Goal: Task Accomplishment & Management: Manage account settings

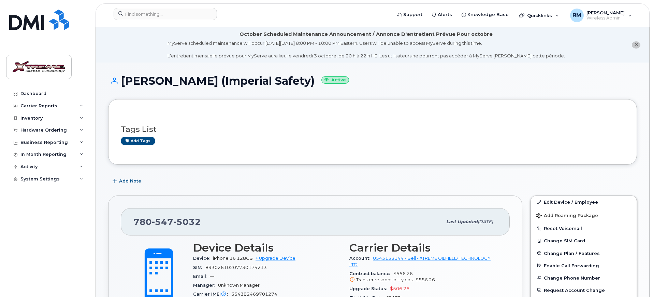
drag, startPoint x: 41, startPoint y: 122, endPoint x: 41, endPoint y: 126, distance: 4.1
click at [41, 122] on div "Inventory" at bounding box center [47, 118] width 83 height 12
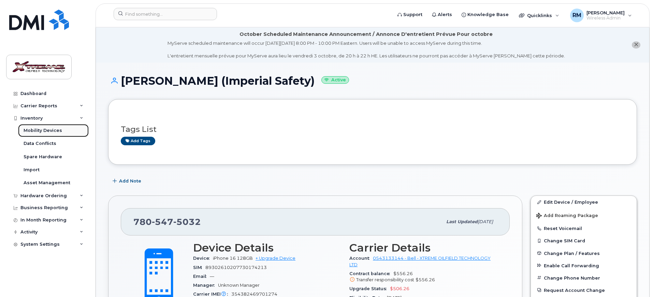
click at [43, 129] on div "Mobility Devices" at bounding box center [43, 130] width 39 height 6
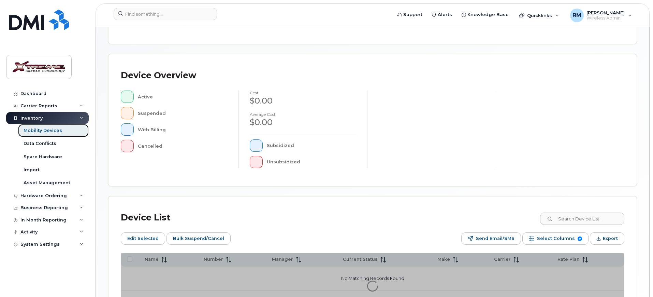
scroll to position [185, 0]
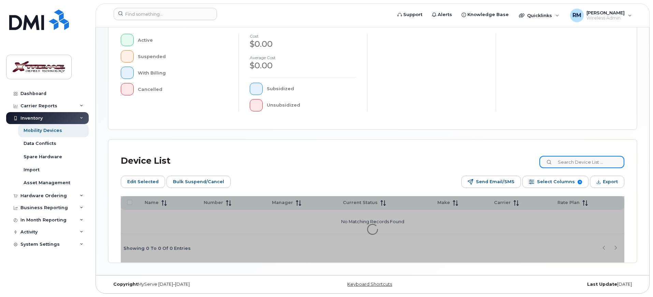
click at [585, 157] on input at bounding box center [582, 162] width 85 height 12
type input "5"
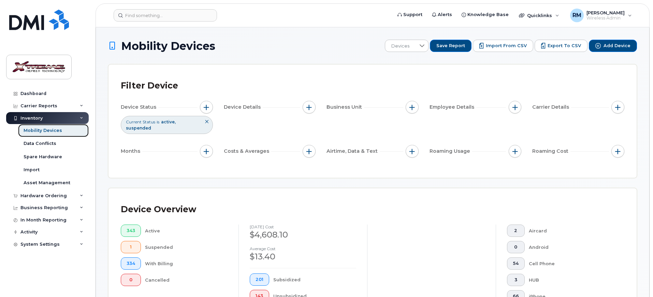
click at [51, 128] on div "Mobility Devices" at bounding box center [43, 130] width 39 height 6
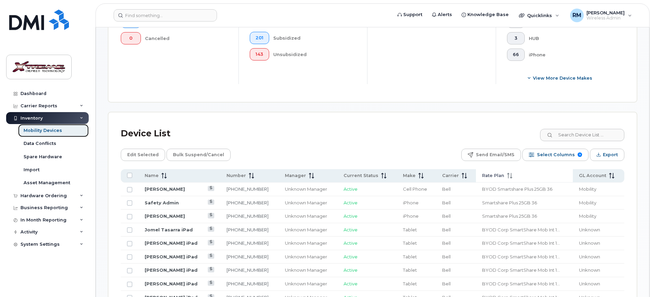
scroll to position [256, 0]
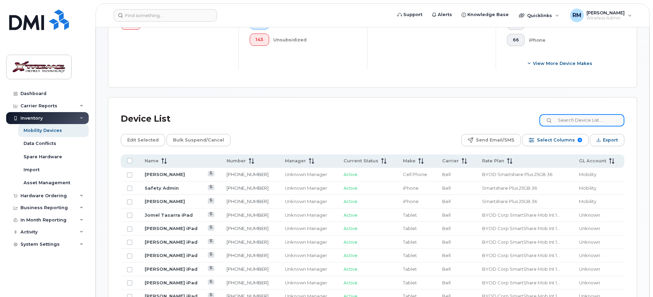
click at [582, 114] on input at bounding box center [582, 120] width 85 height 12
type input "john"
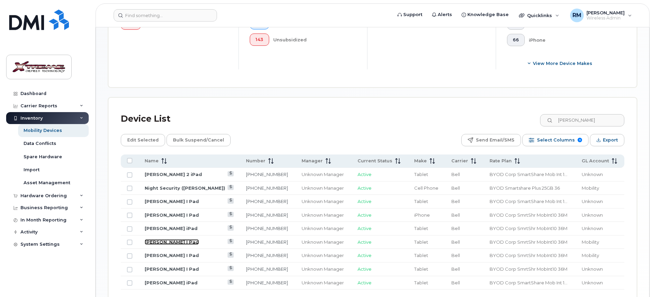
click at [167, 239] on link "[PERSON_NAME] I Pad" at bounding box center [172, 241] width 54 height 5
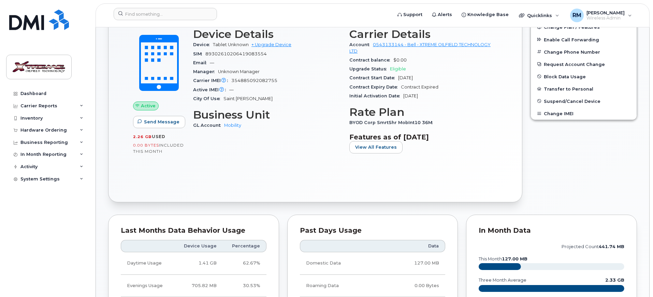
scroll to position [85, 0]
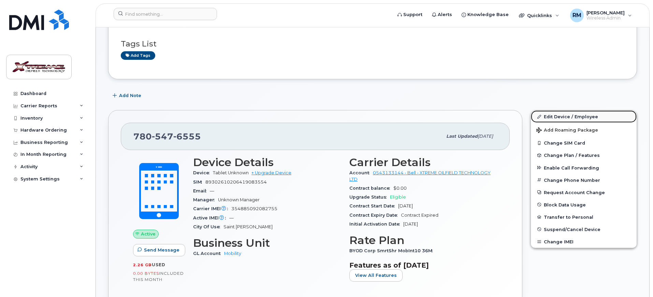
click at [561, 116] on link "Edit Device / Employee" at bounding box center [584, 116] width 106 height 12
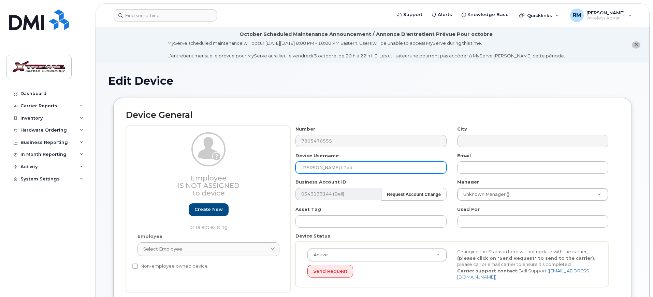
click at [331, 166] on input "[PERSON_NAME] I Pad" at bounding box center [371, 167] width 151 height 12
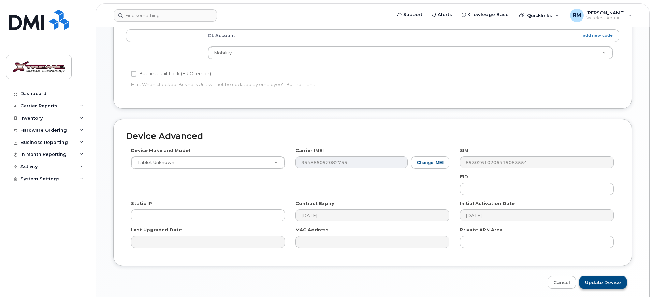
scroll to position [337, 0]
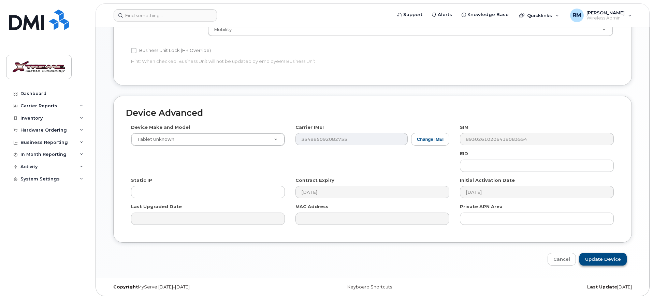
type input "Clifford John I Pad (old)"
click at [595, 260] on input "Update Device" at bounding box center [603, 259] width 47 height 13
type input "Saving..."
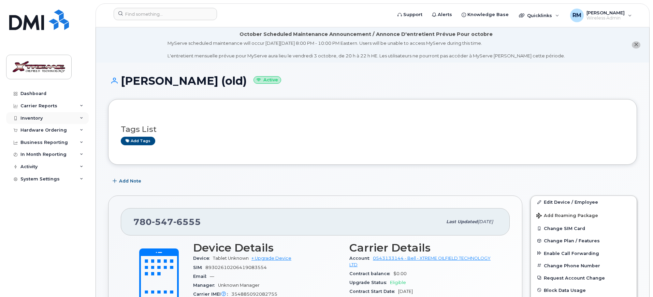
click at [37, 117] on div "Inventory" at bounding box center [31, 117] width 22 height 5
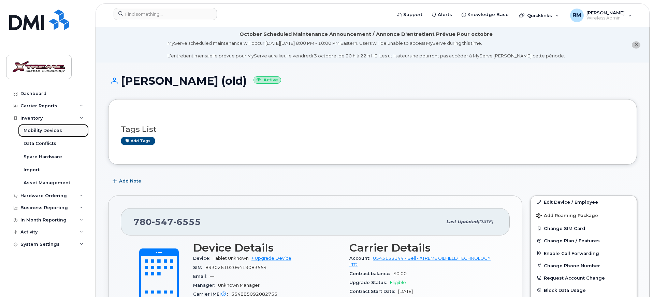
click at [54, 132] on div "Mobility Devices" at bounding box center [43, 130] width 39 height 6
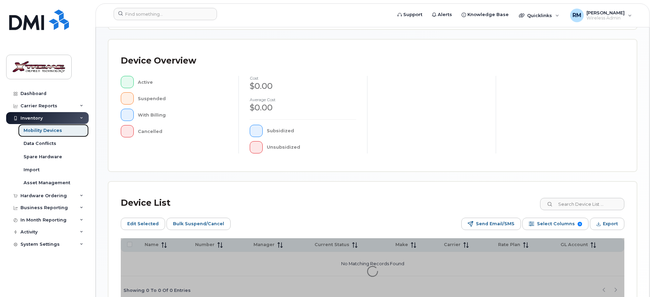
scroll to position [185, 0]
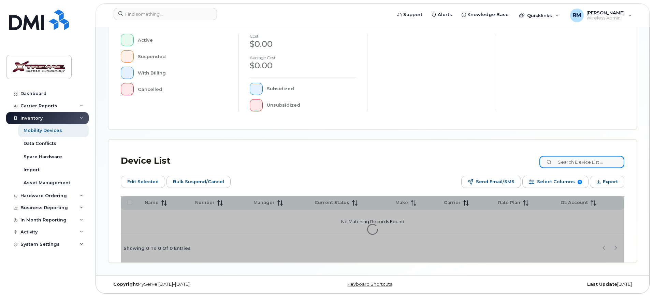
click at [604, 163] on input at bounding box center [582, 162] width 85 height 12
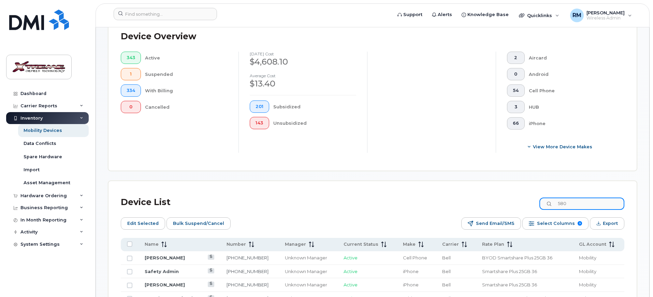
scroll to position [197, 0]
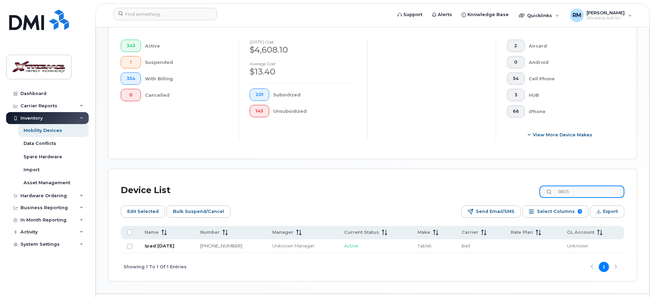
type input "5805"
click at [164, 243] on link "Ipad September 8" at bounding box center [160, 245] width 30 height 5
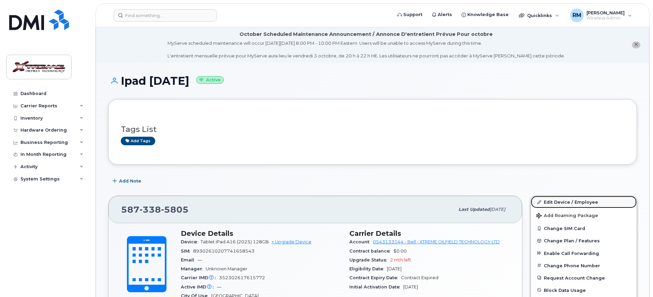
click at [554, 200] on link "Edit Device / Employee" at bounding box center [584, 202] width 106 height 12
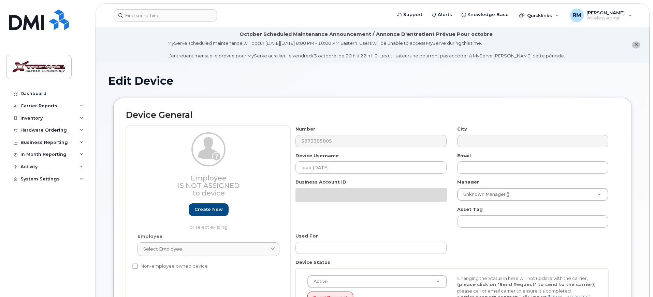
select select "4343095"
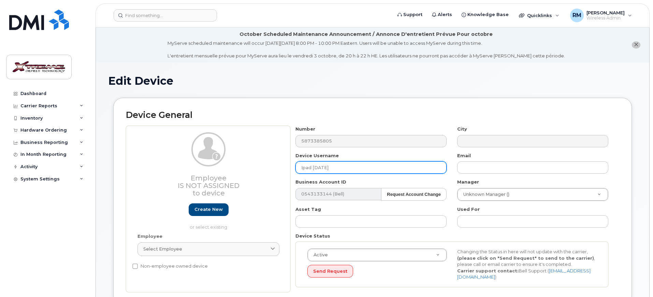
drag, startPoint x: 346, startPoint y: 166, endPoint x: 196, endPoint y: 151, distance: 151.0
click at [216, 152] on div "Employee Is not assigned to device Create new or select existing Employee Selec…" at bounding box center [373, 209] width 494 height 166
type input "Cliff John iPad"
type input "Saving..."
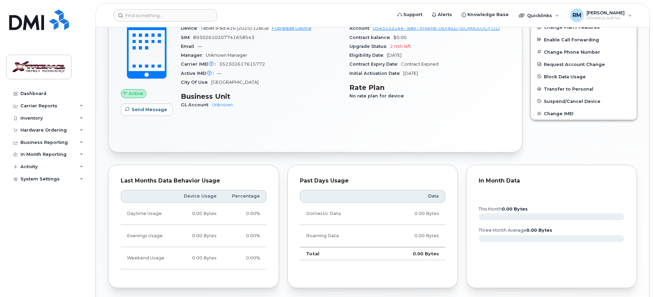
scroll to position [379, 0]
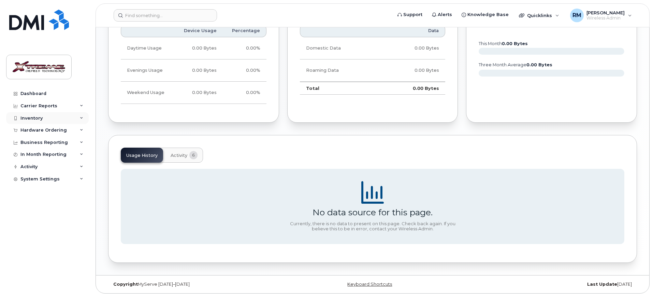
click at [32, 113] on div "Inventory" at bounding box center [47, 118] width 83 height 12
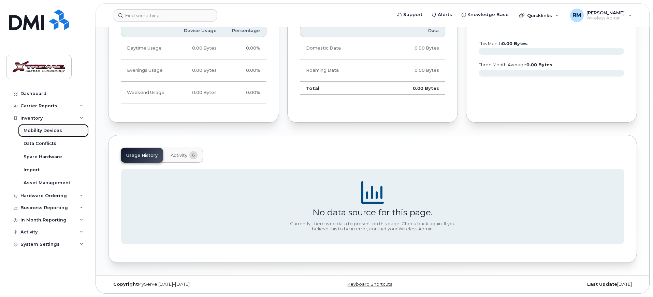
click at [47, 132] on div "Mobility Devices" at bounding box center [43, 130] width 39 height 6
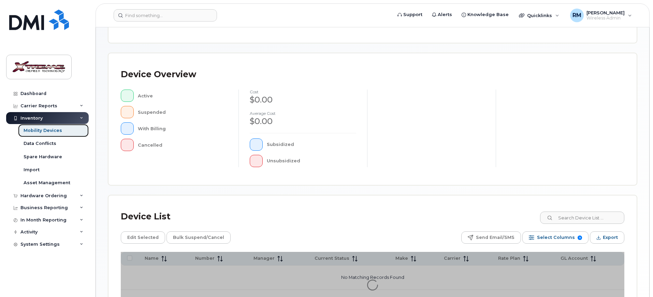
scroll to position [185, 0]
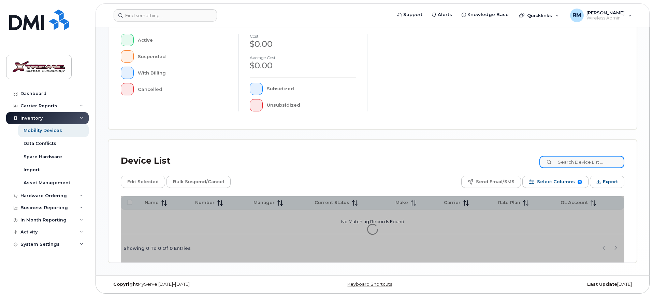
click at [573, 160] on input at bounding box center [582, 162] width 85 height 12
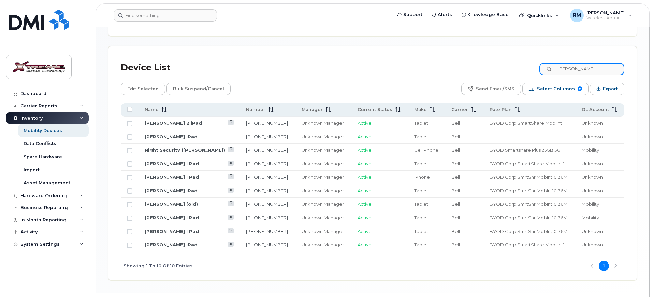
scroll to position [325, 0]
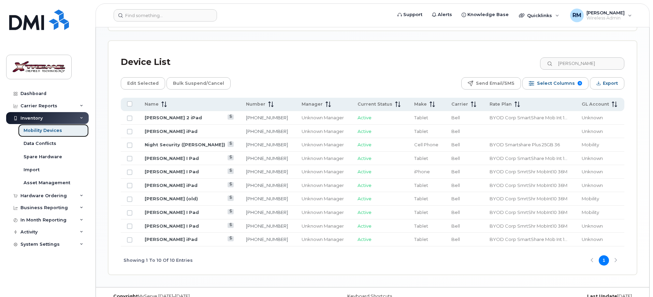
click at [70, 133] on link "Mobility Devices" at bounding box center [53, 130] width 71 height 13
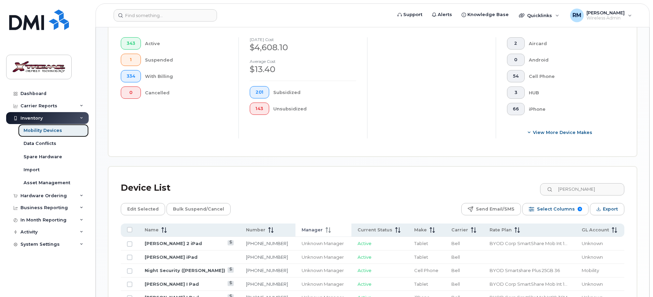
scroll to position [213, 0]
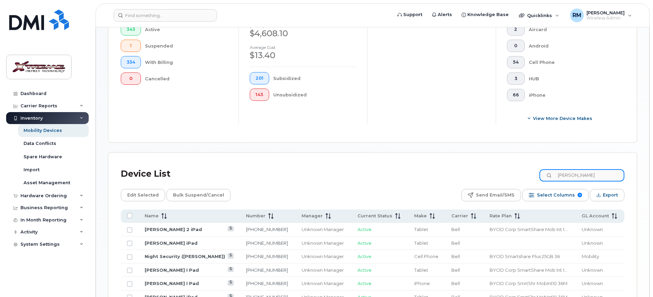
click at [576, 169] on input "john" at bounding box center [582, 175] width 85 height 12
drag, startPoint x: 577, startPoint y: 169, endPoint x: 495, endPoint y: 170, distance: 82.3
click at [495, 170] on div "Device List john" at bounding box center [373, 174] width 504 height 18
type input "9405"
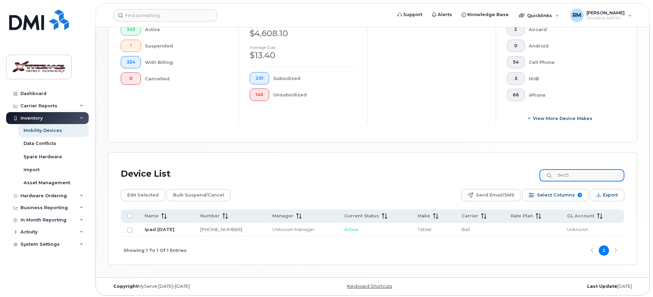
scroll to position [210, 0]
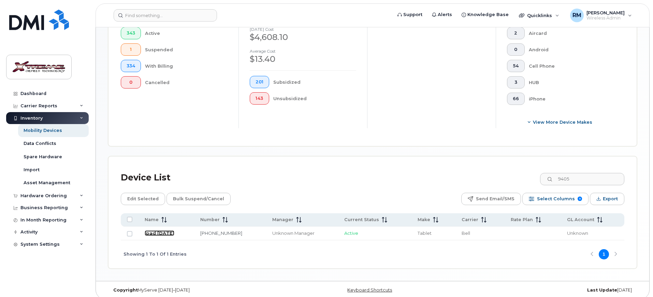
click at [162, 230] on link "Ipad [DATE]" at bounding box center [160, 232] width 30 height 5
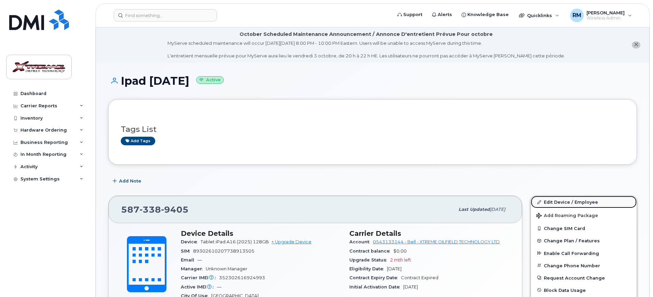
click at [578, 199] on link "Edit Device / Employee" at bounding box center [584, 202] width 106 height 12
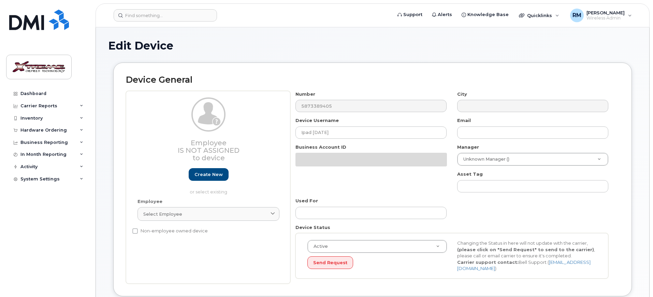
select select "4343095"
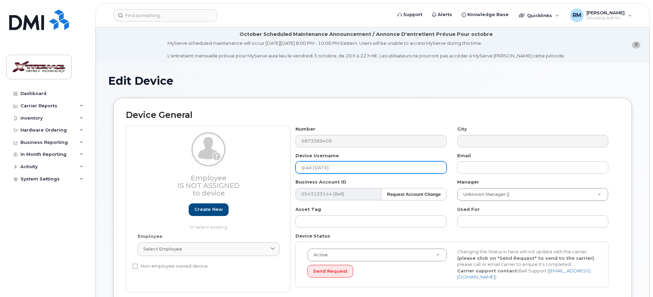
drag, startPoint x: 352, startPoint y: 165, endPoint x: 186, endPoint y: 151, distance: 166.1
click at [187, 151] on div "Employee Is not assigned to device Create new or select existing Employee Selec…" at bounding box center [373, 209] width 494 height 166
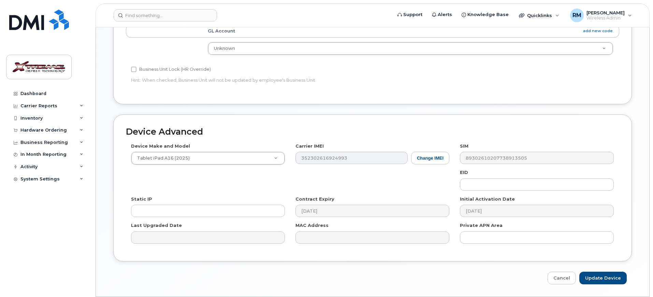
scroll to position [337, 0]
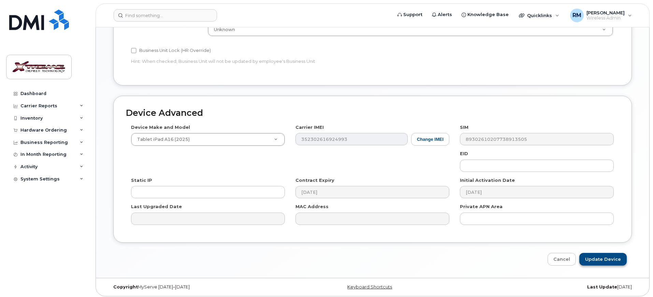
type input "[PERSON_NAME] iPad"
click at [612, 257] on input "Update Device" at bounding box center [603, 259] width 47 height 13
type input "Saving..."
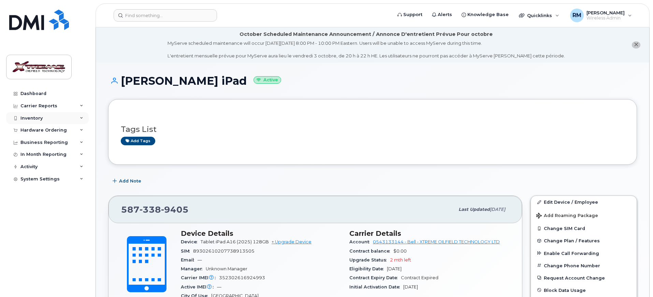
click at [30, 116] on div "Inventory" at bounding box center [31, 117] width 22 height 5
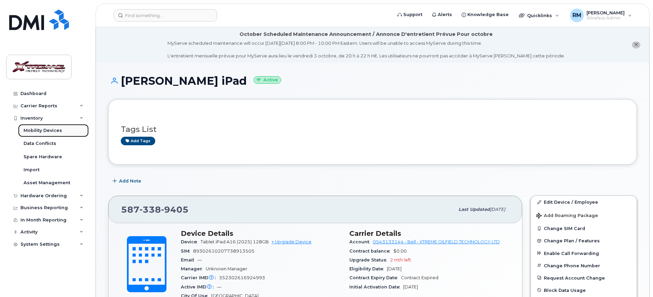
click at [41, 127] on div "Mobility Devices" at bounding box center [43, 130] width 39 height 6
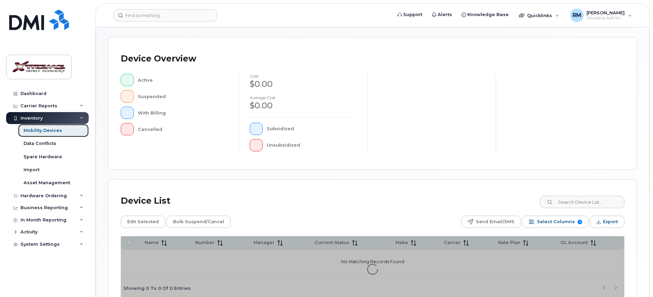
scroll to position [185, 0]
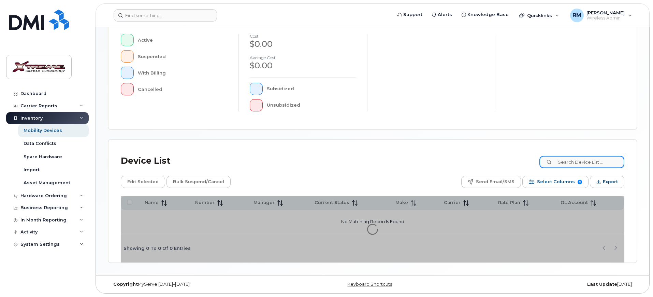
click at [603, 161] on input at bounding box center [582, 162] width 85 height 12
type input "firth"
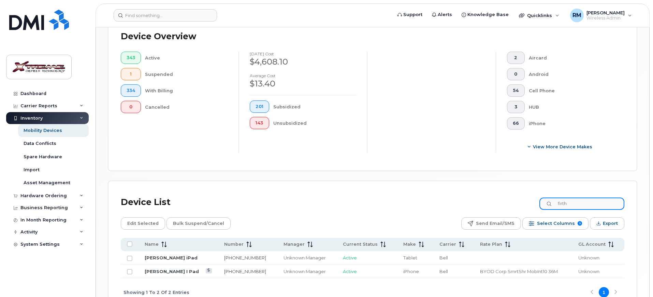
scroll to position [197, 0]
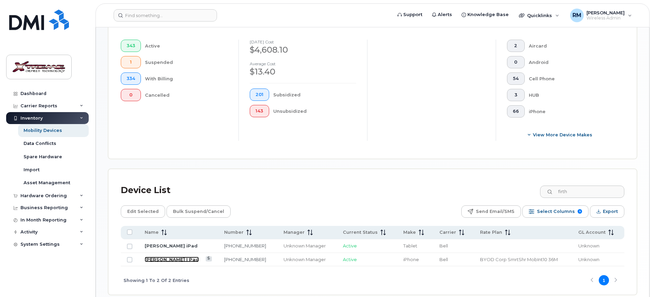
click at [167, 256] on link "Mark Firth I Pad" at bounding box center [172, 258] width 54 height 5
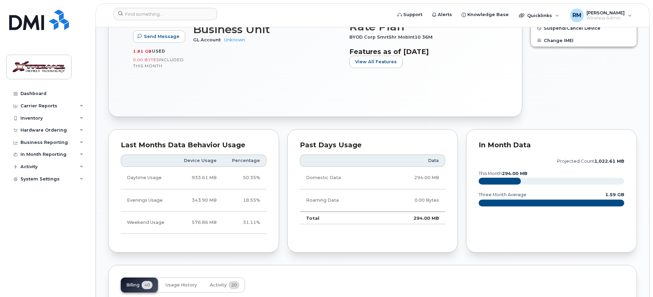
scroll to position [128, 0]
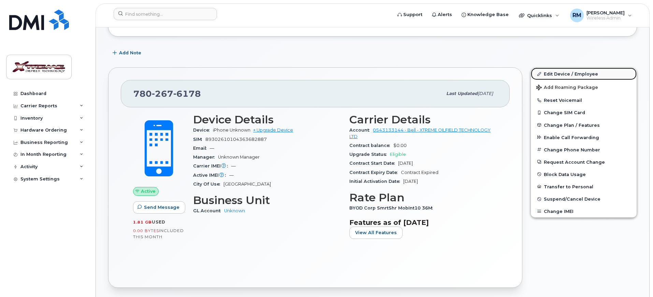
click at [571, 72] on link "Edit Device / Employee" at bounding box center [584, 74] width 106 height 12
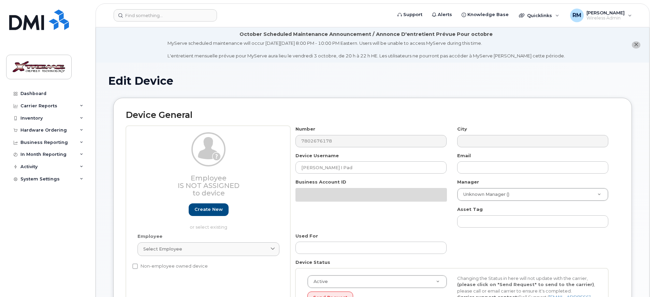
select select "4343095"
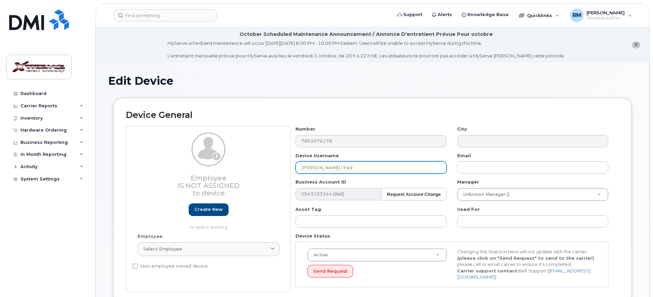
click at [364, 168] on input "[PERSON_NAME] I Pad" at bounding box center [371, 167] width 151 height 12
type input "[PERSON_NAME] I Pad (old)"
type input "Saving..."
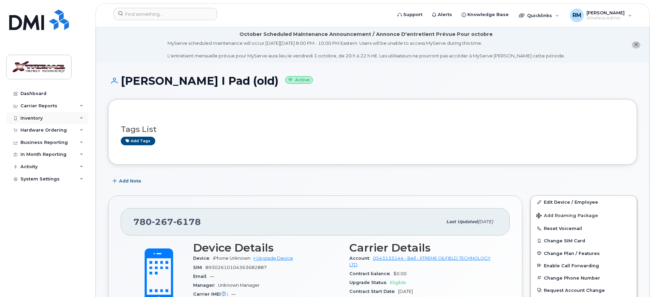
click at [71, 119] on div "Inventory" at bounding box center [47, 118] width 83 height 12
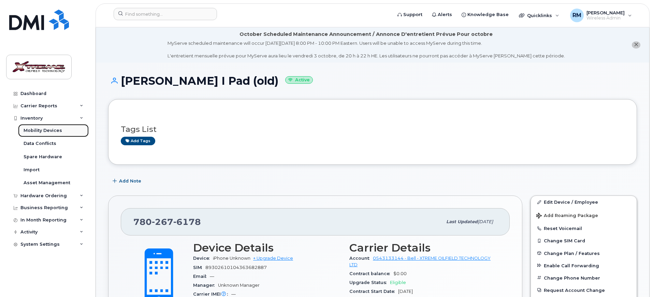
click at [74, 128] on link "Mobility Devices" at bounding box center [53, 130] width 71 height 13
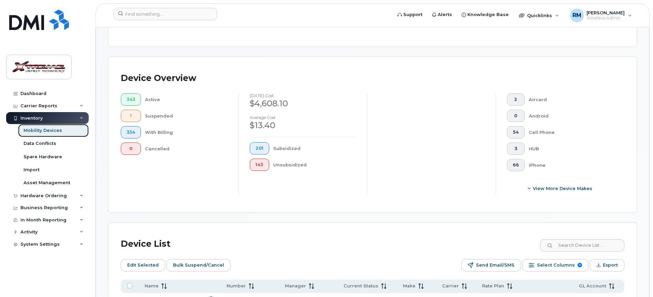
scroll to position [256, 0]
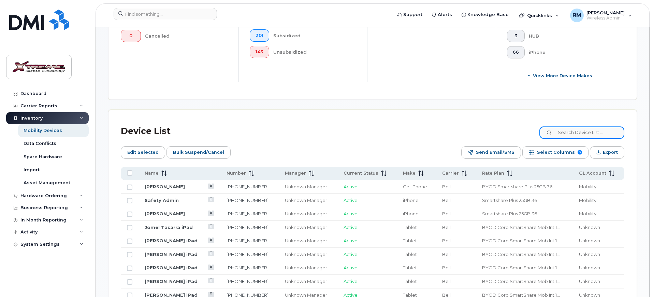
click at [594, 128] on input at bounding box center [582, 132] width 85 height 12
type input "5674"
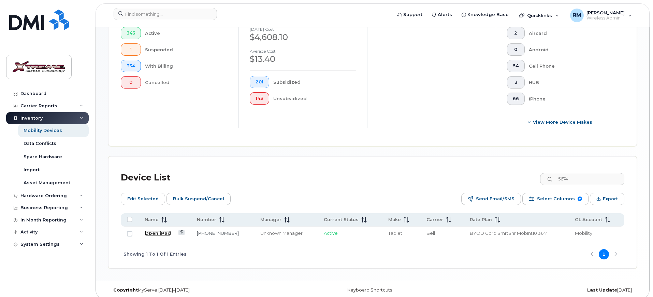
click at [161, 230] on link "Open iPad" at bounding box center [158, 232] width 26 height 5
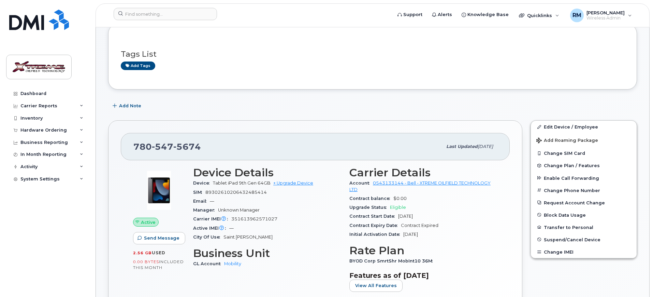
scroll to position [171, 0]
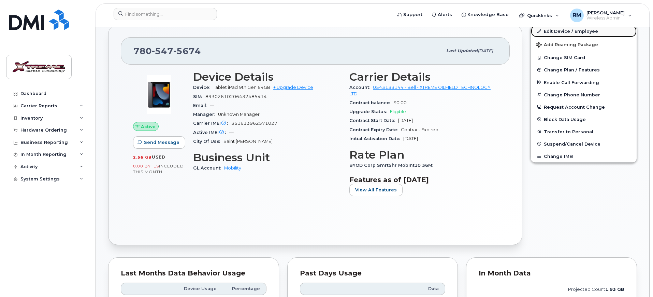
click at [565, 29] on link "Edit Device / Employee" at bounding box center [584, 31] width 106 height 12
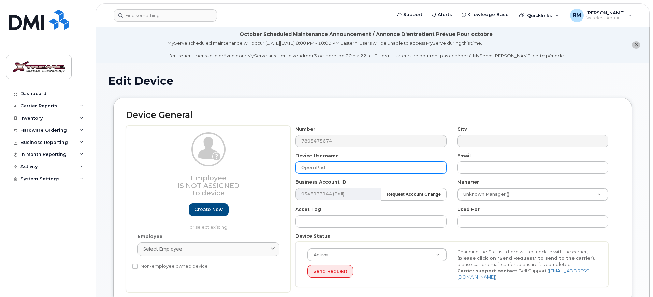
drag, startPoint x: 335, startPoint y: 165, endPoint x: 160, endPoint y: 167, distance: 174.8
click at [160, 167] on div "Employee Is not assigned to device Create new or select existing Employee Selec…" at bounding box center [373, 209] width 494 height 166
type input "[PERSON_NAME] iPad"
type input "Saving..."
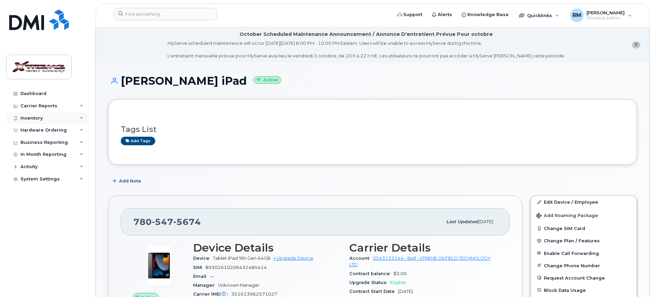
click at [51, 115] on div "Inventory" at bounding box center [47, 118] width 83 height 12
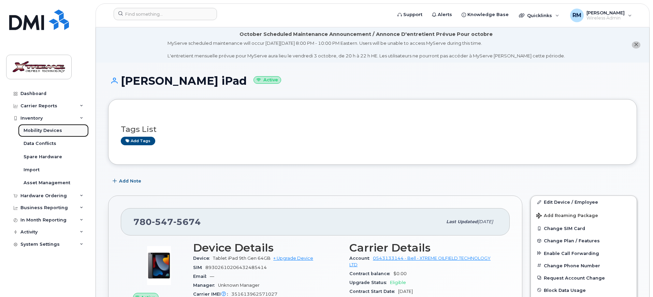
click at [49, 134] on link "Mobility Devices" at bounding box center [53, 130] width 71 height 13
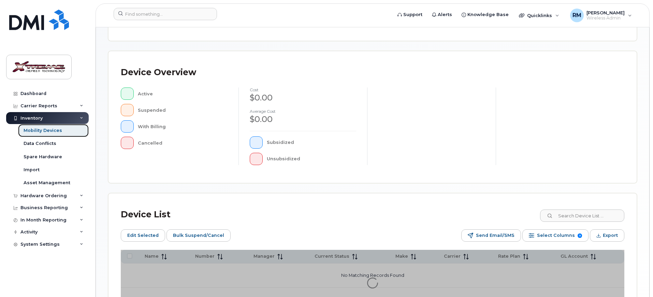
scroll to position [185, 0]
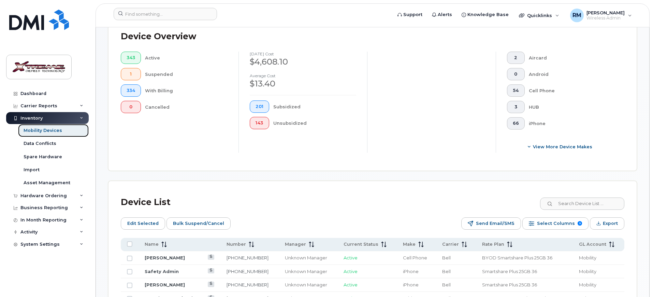
scroll to position [197, 0]
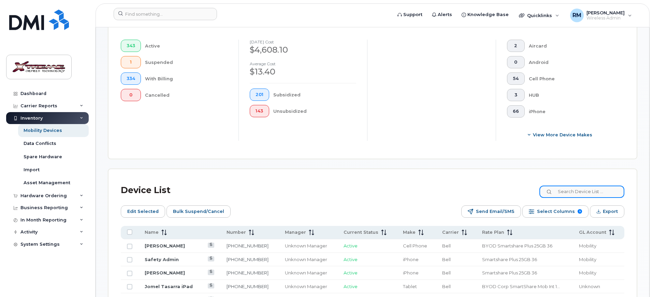
click at [581, 188] on input at bounding box center [582, 191] width 85 height 12
type input "cody"
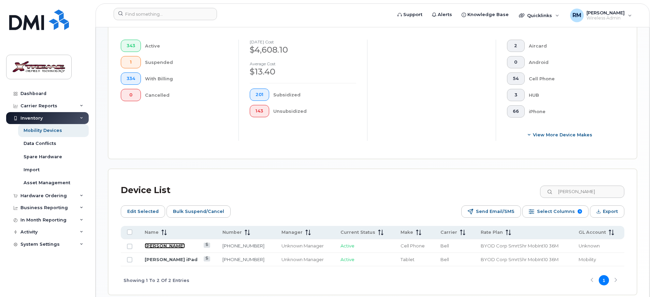
click at [163, 243] on link "[PERSON_NAME]" at bounding box center [165, 245] width 40 height 5
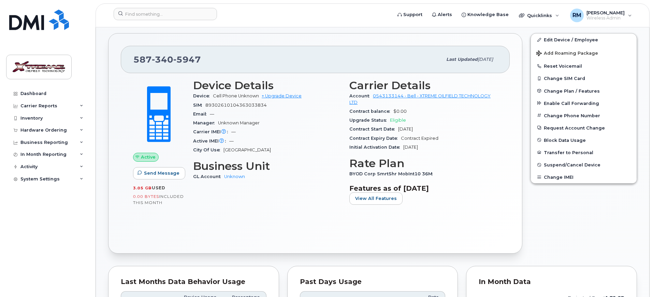
scroll to position [171, 0]
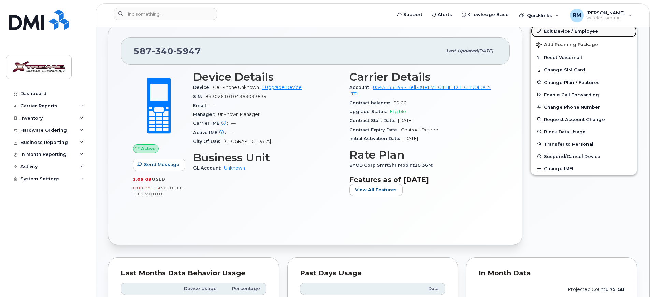
click at [575, 32] on link "Edit Device / Employee" at bounding box center [584, 31] width 106 height 12
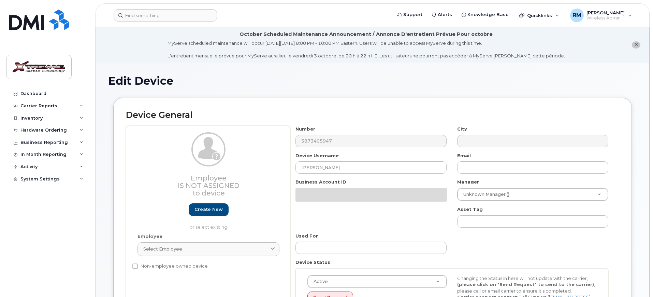
select select "4343095"
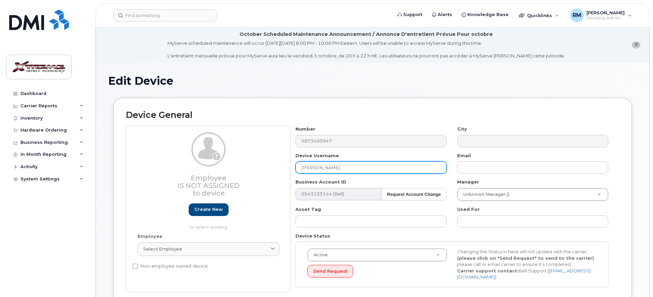
click at [385, 170] on input "[PERSON_NAME]" at bounding box center [371, 167] width 151 height 12
click at [364, 165] on input "[PERSON_NAME] iPad" at bounding box center [371, 167] width 151 height 12
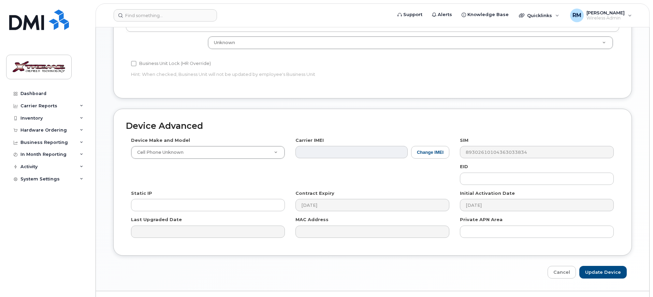
scroll to position [337, 0]
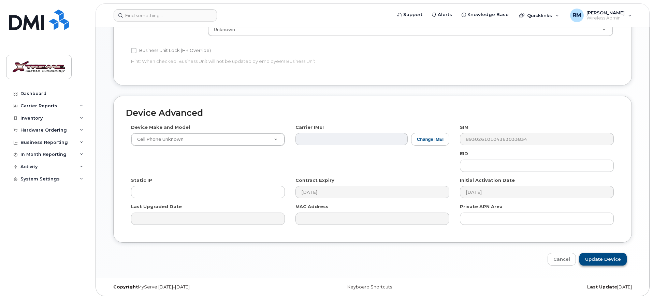
type input "[PERSON_NAME] iPad (old)"
click at [617, 256] on input "Update Device" at bounding box center [603, 259] width 47 height 13
type input "Saving..."
